Goal: Information Seeking & Learning: Learn about a topic

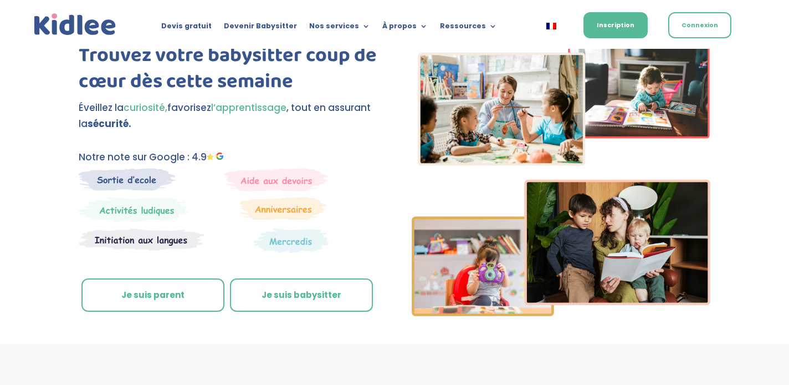
scroll to position [57, 0]
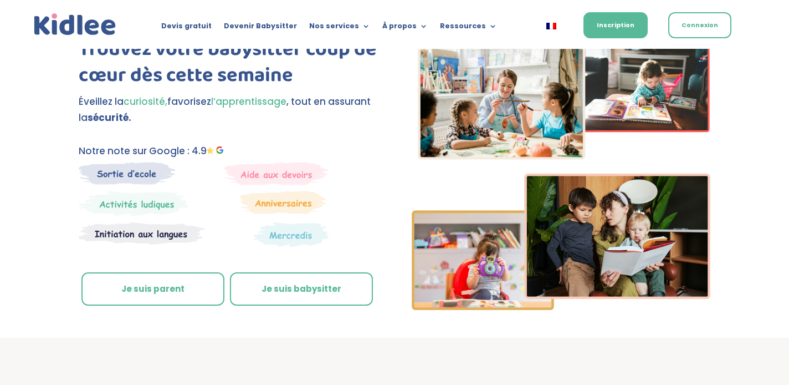
click at [170, 290] on link "Je suis parent" at bounding box center [152, 288] width 143 height 33
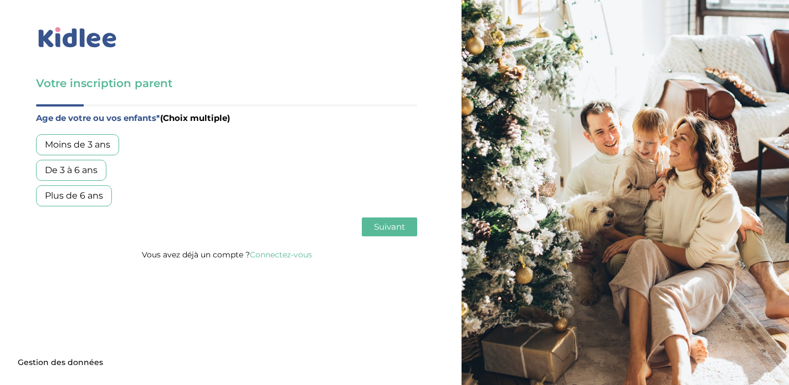
click at [82, 145] on div "Moins de 3 ans" at bounding box center [77, 144] width 83 height 21
click at [401, 228] on span "Suivant" at bounding box center [389, 226] width 31 height 11
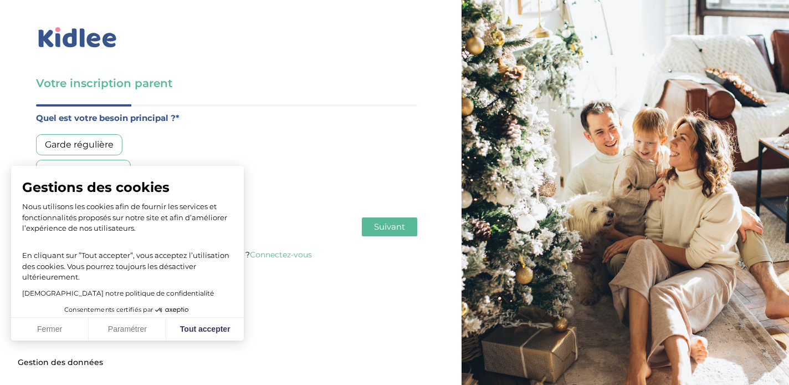
click at [110, 144] on div "Garde régulière" at bounding box center [79, 144] width 86 height 21
click at [206, 333] on button "Tout accepter" at bounding box center [205, 329] width 78 height 23
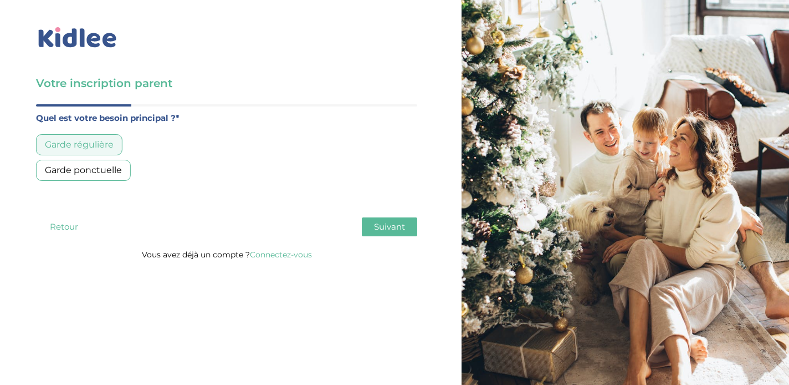
click at [398, 227] on span "Suivant" at bounding box center [389, 226] width 31 height 11
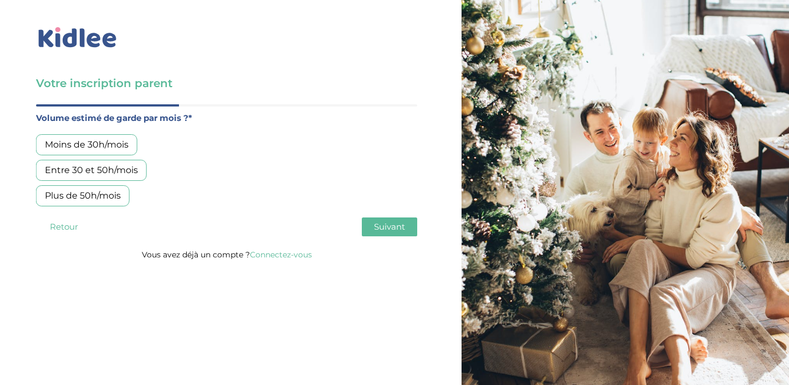
click at [108, 145] on div "Moins de 30h/mois" at bounding box center [86, 144] width 101 height 21
click at [388, 229] on span "Suivant" at bounding box center [389, 226] width 31 height 11
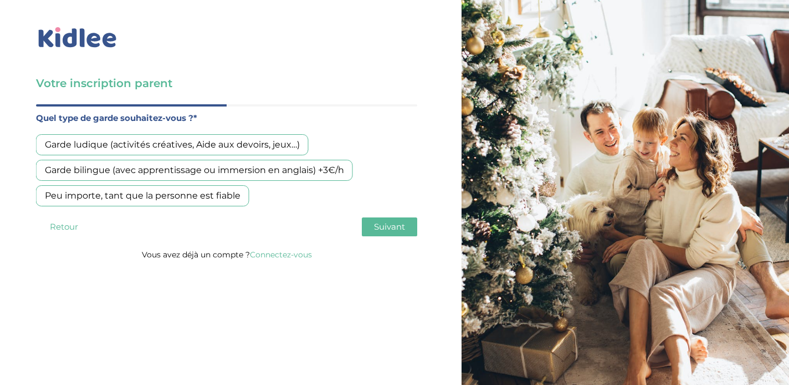
click at [182, 147] on div "Garde ludique (activités créatives, Aide aux devoirs, jeux…)" at bounding box center [172, 144] width 273 height 21
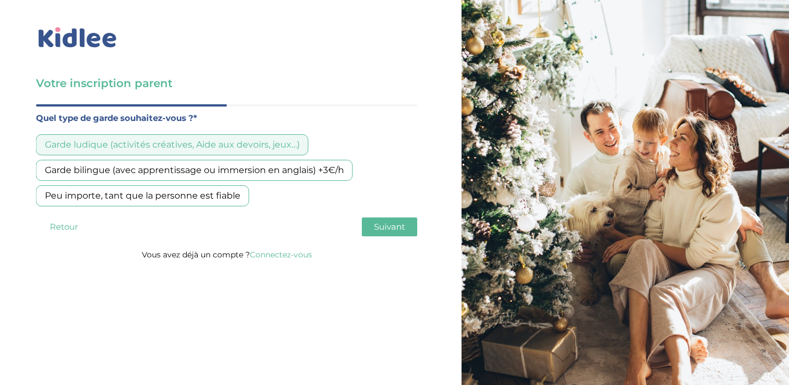
click at [378, 223] on span "Suivant" at bounding box center [389, 226] width 31 height 11
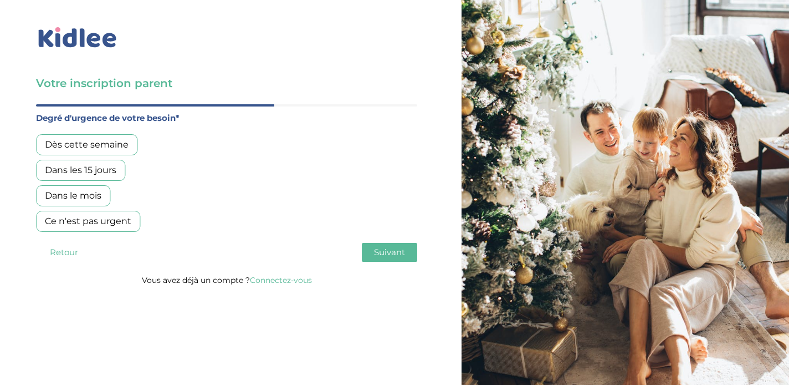
click at [99, 222] on div "Ce n'est pas urgent" at bounding box center [88, 221] width 104 height 21
click at [380, 257] on span "Suivant" at bounding box center [389, 252] width 31 height 11
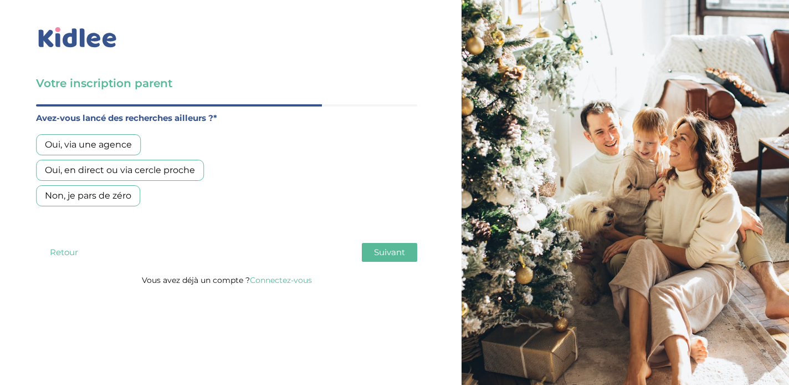
click at [126, 146] on div "Oui, via une agence" at bounding box center [88, 144] width 105 height 21
click at [374, 248] on button "Suivant" at bounding box center [389, 252] width 55 height 19
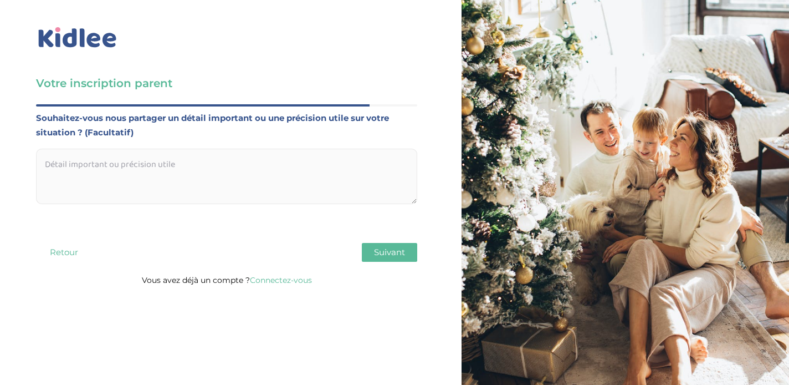
click at [391, 255] on span "Suivant" at bounding box center [389, 252] width 31 height 11
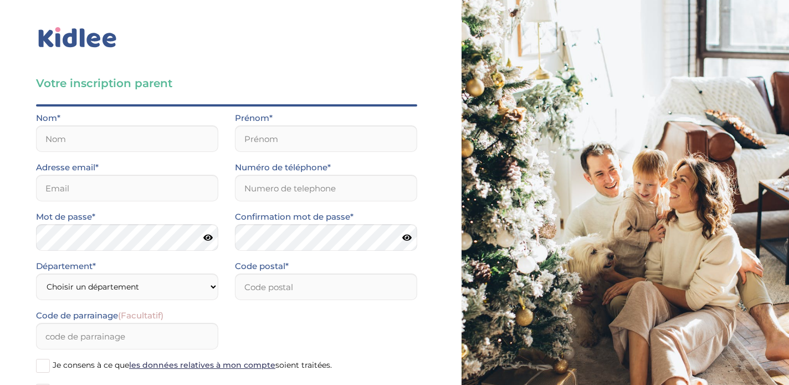
click at [73, 45] on img at bounding box center [77, 37] width 83 height 25
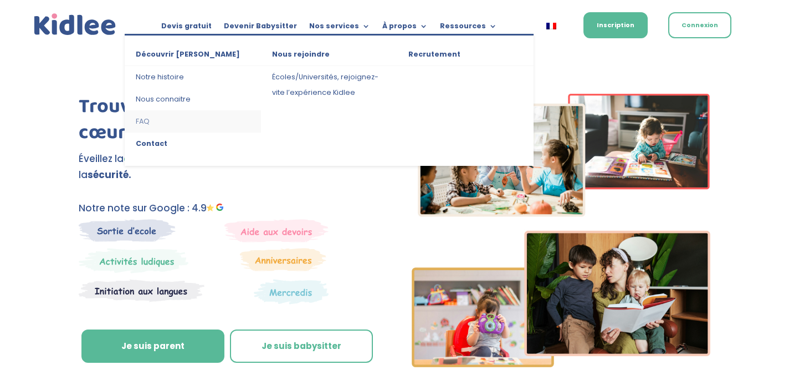
click at [140, 119] on link "FAQ" at bounding box center [193, 121] width 136 height 22
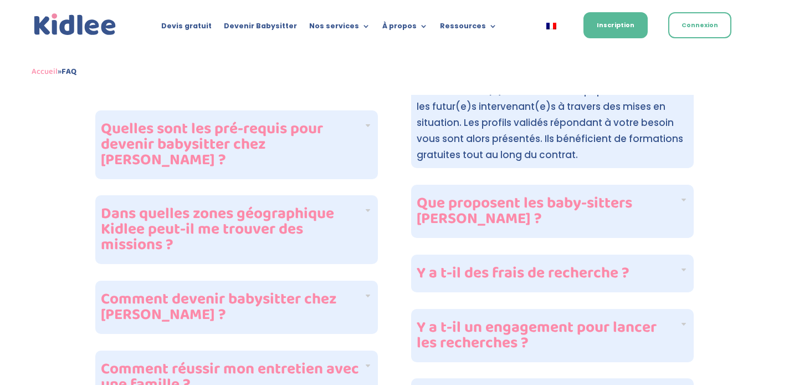
scroll to position [416, 0]
click at [681, 263] on div "Y a t-il des frais de recherche ?" at bounding box center [552, 273] width 283 height 38
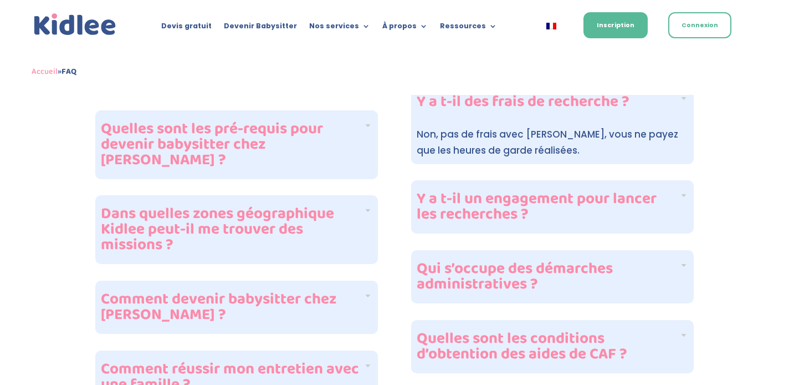
click at [683, 195] on div "Y a t-il un engagement pour lancer les recherches ?" at bounding box center [552, 206] width 283 height 53
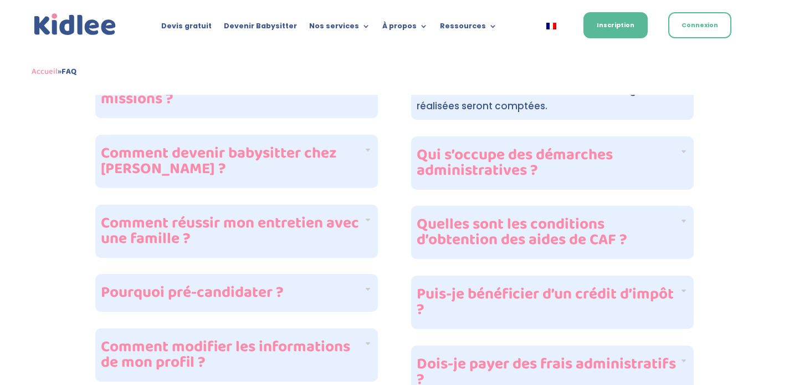
scroll to position [564, 0]
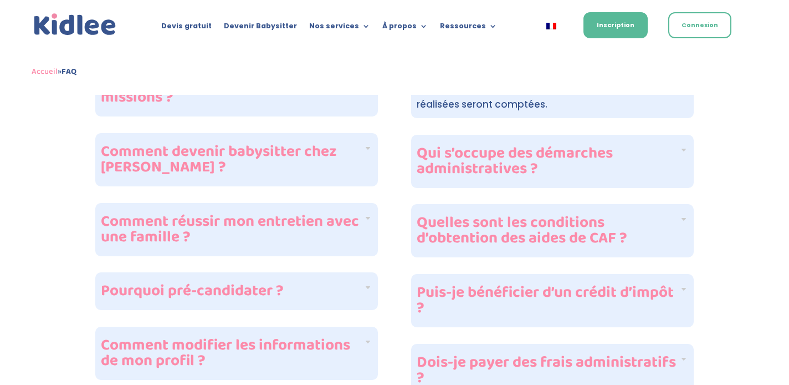
click at [625, 228] on h4 "Quelles sont les conditions d’obtention des aides de CAF ?" at bounding box center [548, 230] width 263 height 31
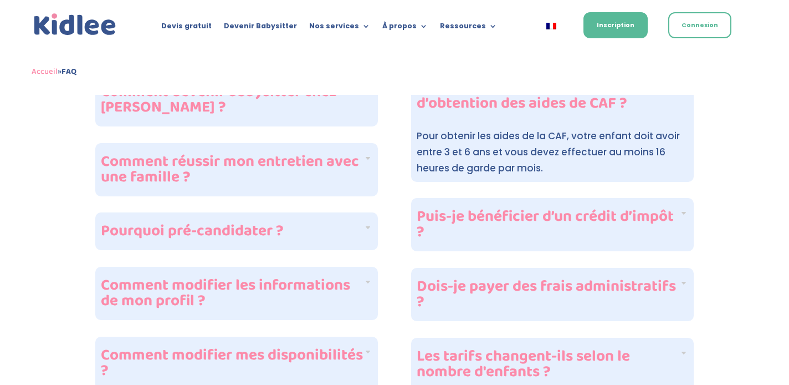
scroll to position [631, 0]
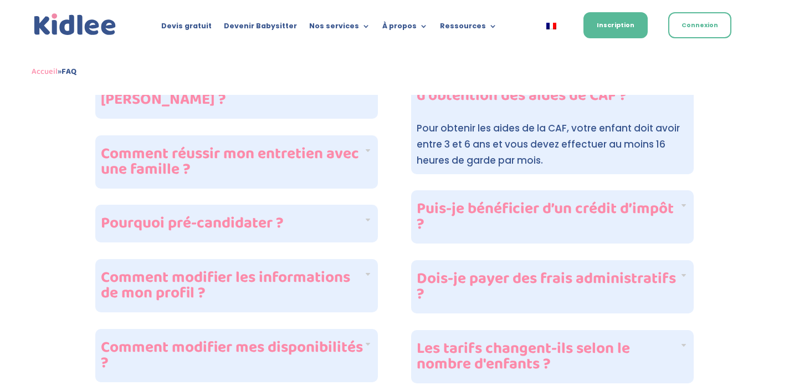
click at [657, 205] on h4 "Puis-je bénéficier d’un crédit d’impôt ?" at bounding box center [548, 216] width 263 height 31
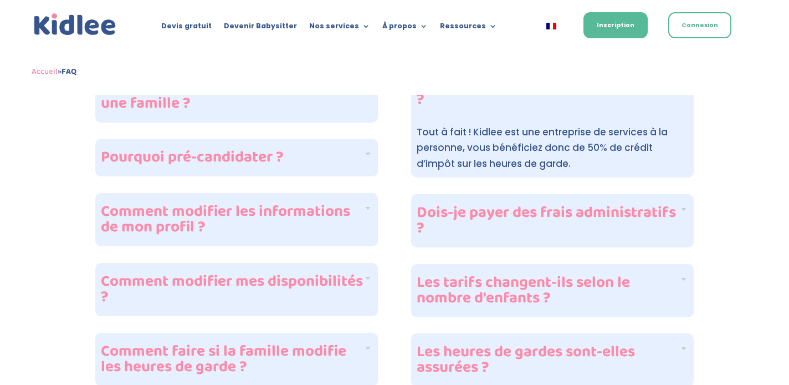
scroll to position [700, 0]
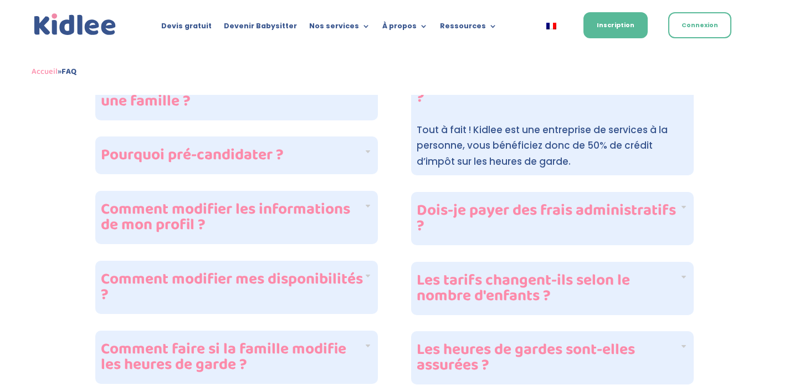
click at [665, 206] on h4 "Dois-je payer des frais administratifs ?" at bounding box center [548, 218] width 263 height 31
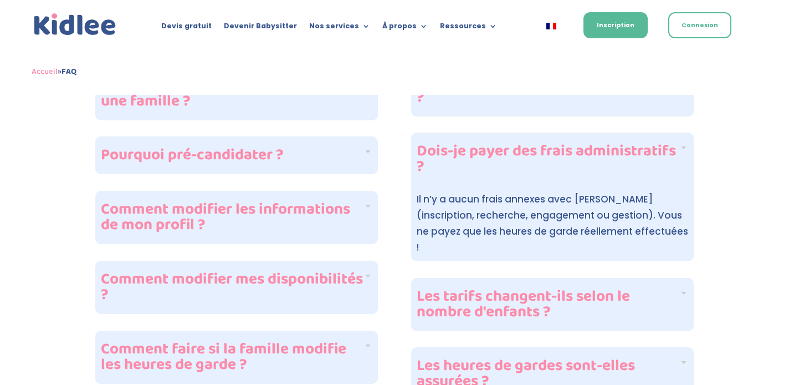
click at [640, 289] on h4 "Les tarifs changent-ils selon le nombre d'enfants ?" at bounding box center [548, 304] width 263 height 31
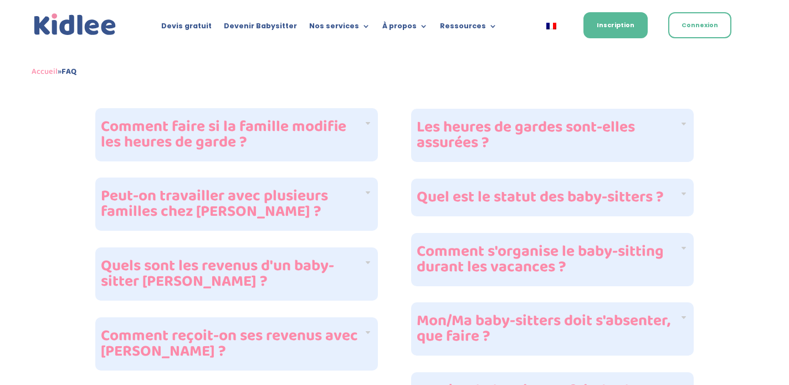
scroll to position [922, 0]
click at [654, 201] on h4 "Quel est le statut des baby-sitters ?" at bounding box center [548, 198] width 263 height 16
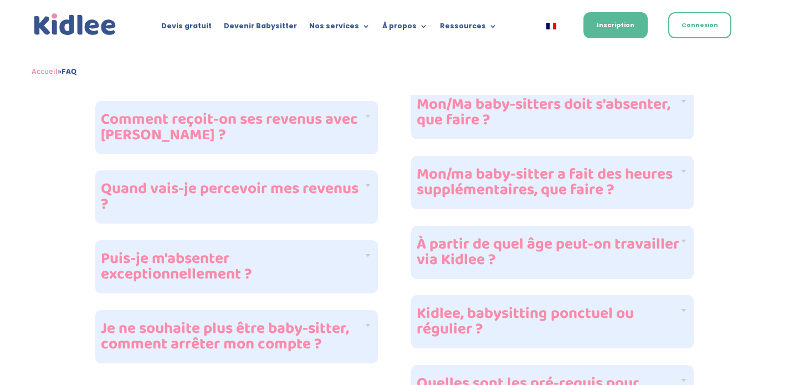
scroll to position [1139, 0]
click at [646, 246] on h4 "À partir de quel âge peut-on travailler via Kidlee ?" at bounding box center [548, 251] width 263 height 31
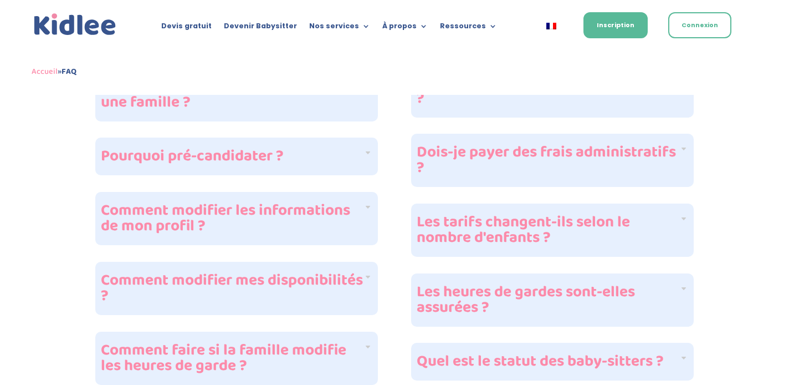
scroll to position [518, 0]
